Goal: Communication & Community: Share content

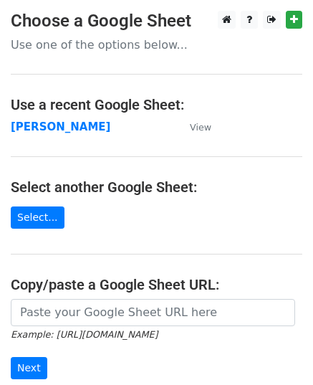
click at [52, 132] on strong "[PERSON_NAME]" at bounding box center [61, 126] width 100 height 13
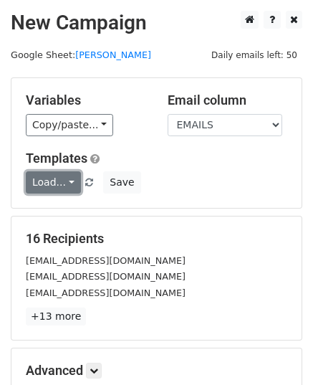
click at [54, 188] on link "Load..." at bounding box center [53, 182] width 55 height 22
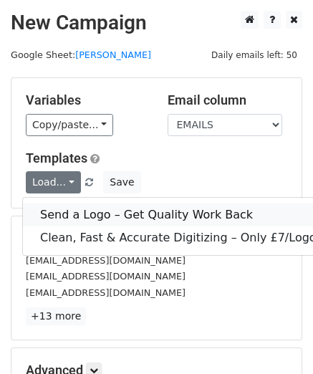
click at [92, 211] on link "Send a Logo – Get Quality Work Back" at bounding box center [210, 214] width 374 height 23
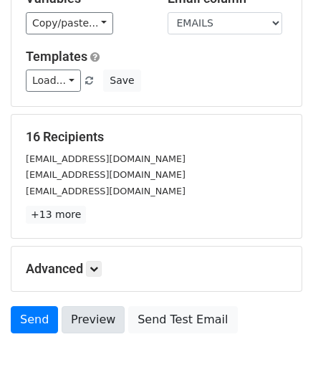
scroll to position [169, 0]
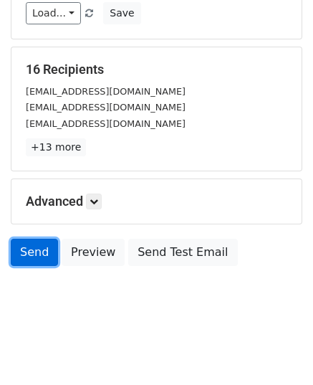
click at [31, 244] on link "Send" at bounding box center [34, 251] width 47 height 27
